Goal: Navigation & Orientation: Find specific page/section

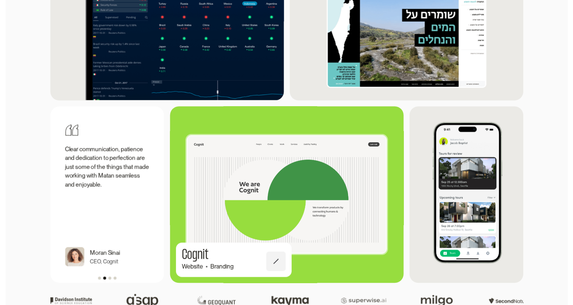
scroll to position [900, 0]
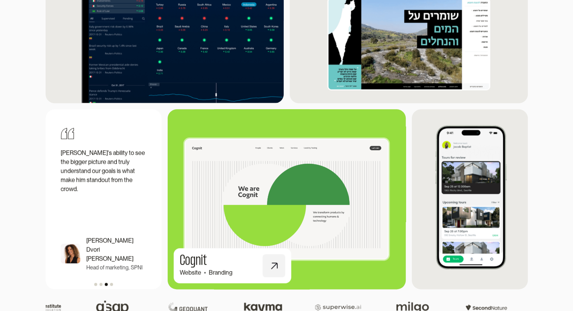
click at [356, 174] on img at bounding box center [287, 199] width 262 height 192
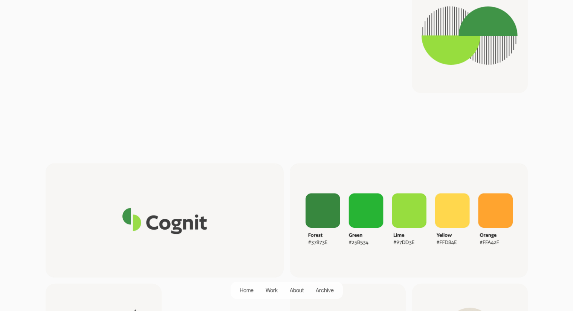
scroll to position [942, 0]
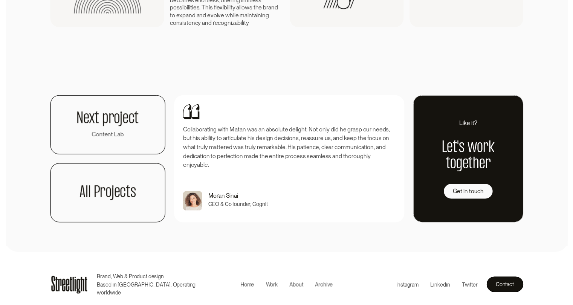
scroll to position [1767, 0]
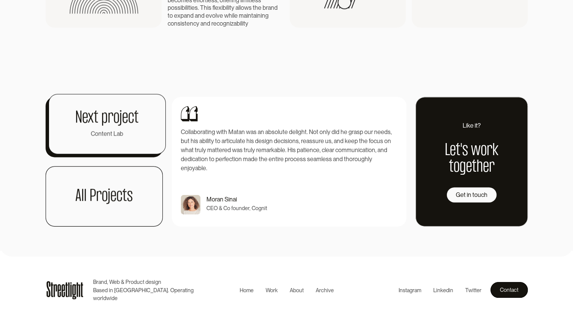
click at [121, 128] on link "Next project Content Lab" at bounding box center [108, 124] width 118 height 60
